Goal: Task Accomplishment & Management: Complete application form

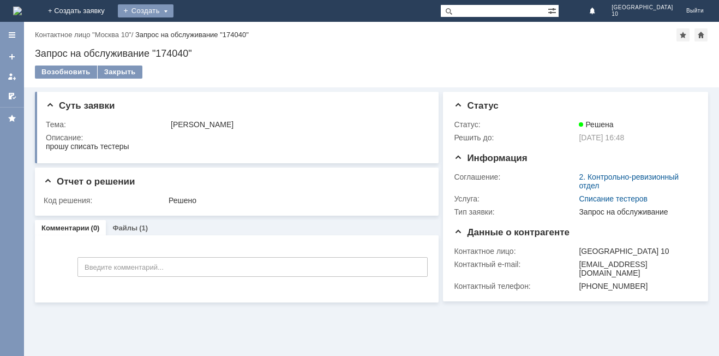
click at [173, 8] on div "Создать" at bounding box center [146, 10] width 56 height 13
click at [203, 33] on link "Заявка" at bounding box center [161, 32] width 83 height 13
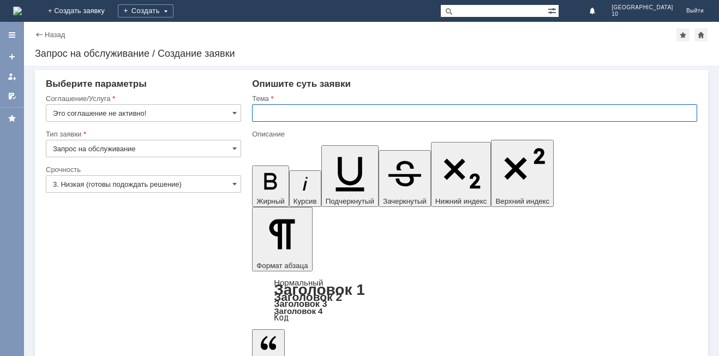
click at [256, 112] on input "text" at bounding box center [474, 112] width 445 height 17
type input "оч"
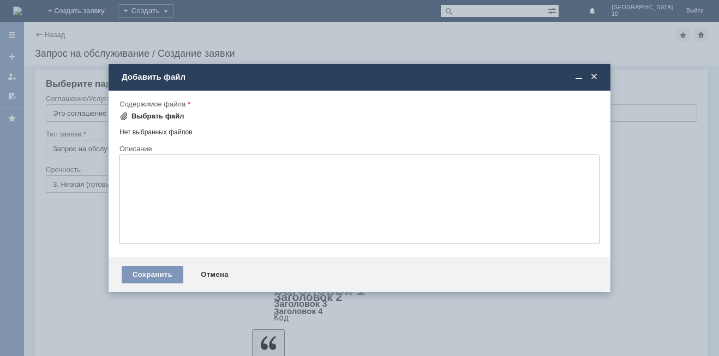
click at [147, 117] on div "Выбрать файл" at bounding box center [157, 116] width 53 height 9
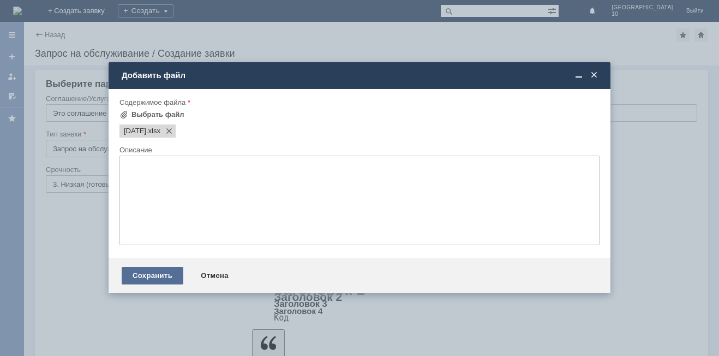
click at [148, 268] on div "Сохранить" at bounding box center [153, 275] width 62 height 17
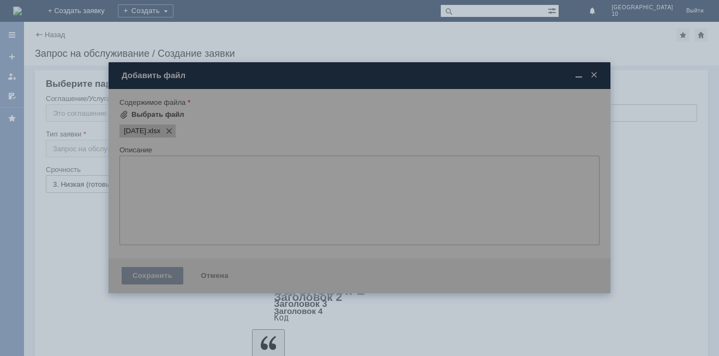
click at [148, 268] on div at bounding box center [360, 177] width 502 height 231
